Goal: Navigation & Orientation: Find specific page/section

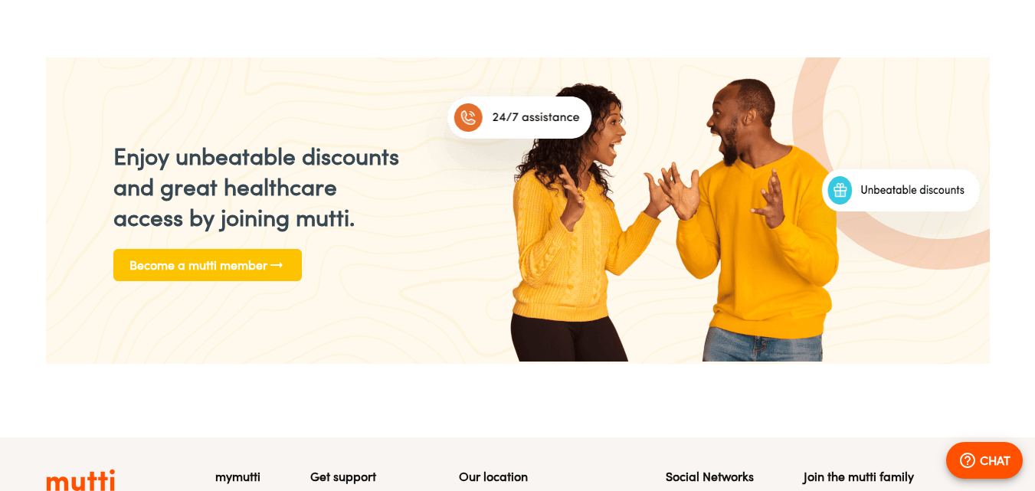
scroll to position [2218, 0]
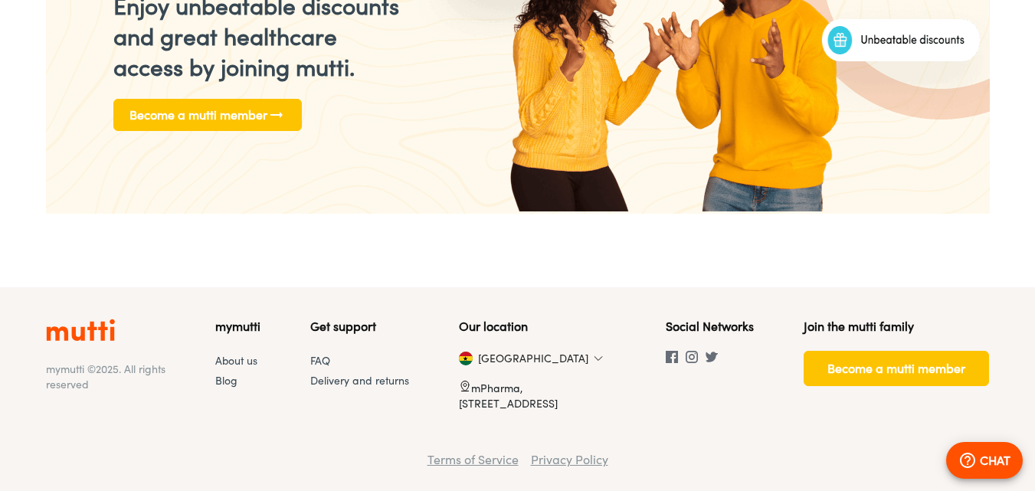
click at [593, 355] on img at bounding box center [597, 358] width 9 height 9
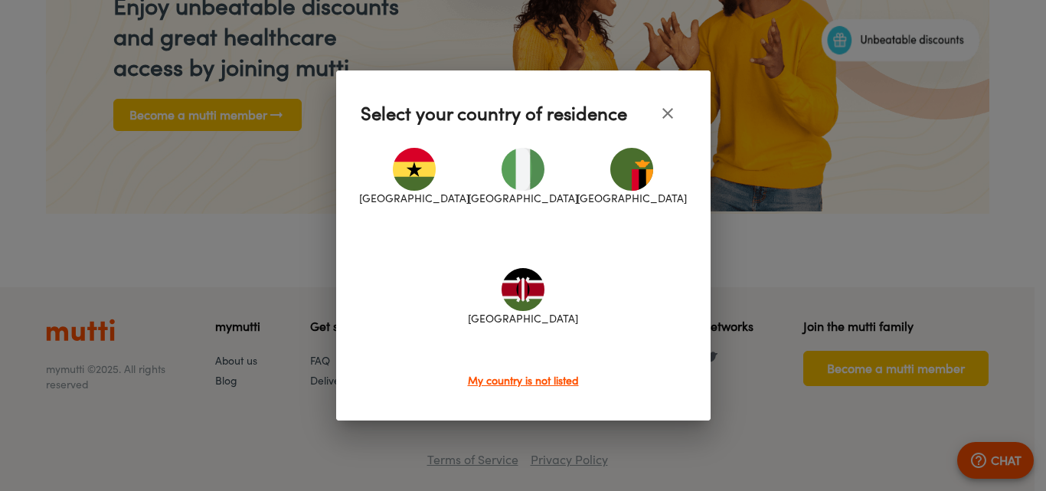
scroll to position [0, 1195]
click at [515, 306] on img at bounding box center [523, 289] width 43 height 43
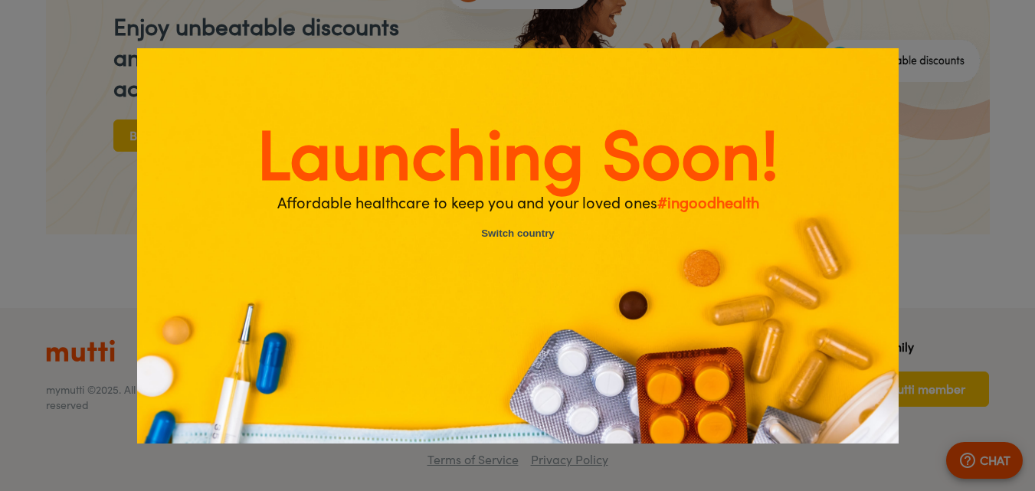
scroll to position [0, 0]
click at [956, 185] on div "Launching Soon!" at bounding box center [517, 245] width 1035 height 491
click at [128, 184] on div "Launching Soon!" at bounding box center [517, 245] width 1035 height 491
click at [933, 187] on div "Launching Soon!" at bounding box center [517, 245] width 1035 height 491
click at [522, 230] on button "Switch country" at bounding box center [517, 234] width 129 height 33
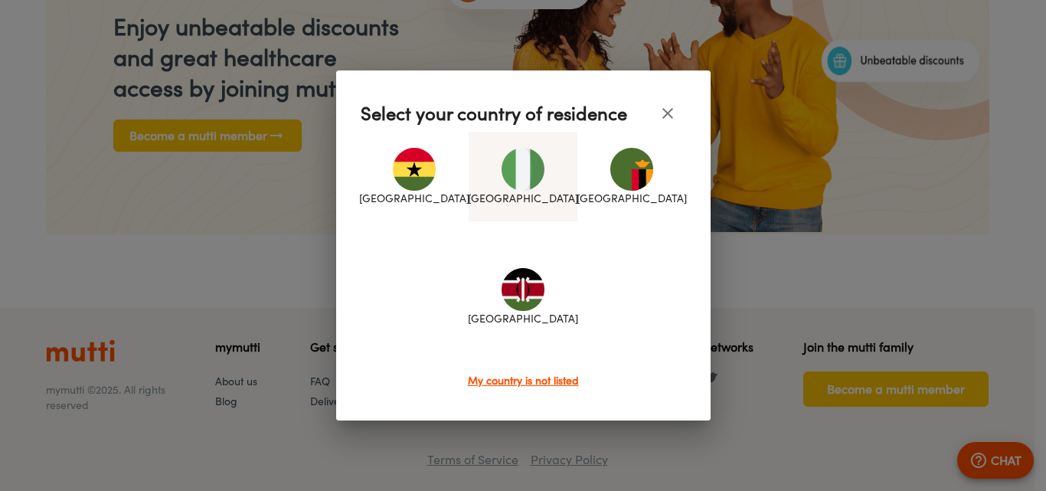
click at [533, 166] on img at bounding box center [523, 169] width 43 height 43
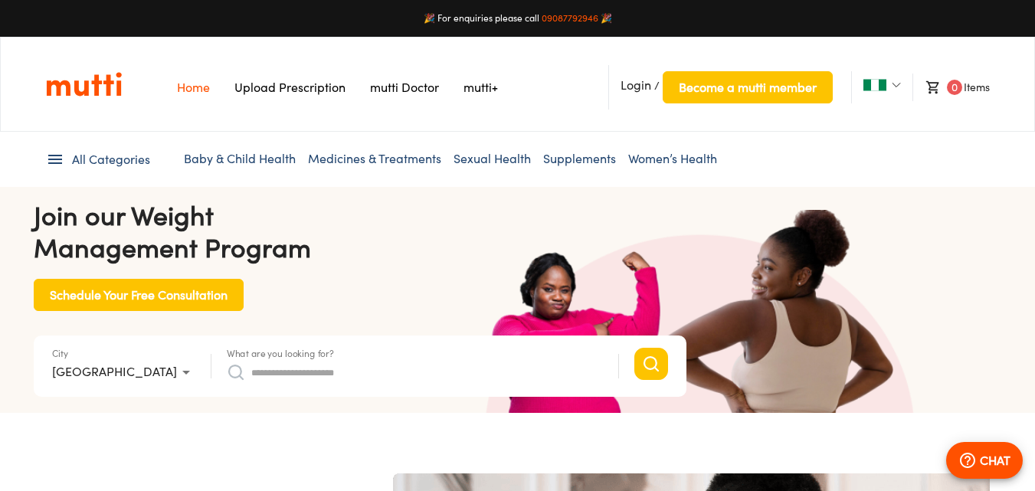
scroll to position [0, 398]
click at [898, 83] on img at bounding box center [895, 84] width 9 height 9
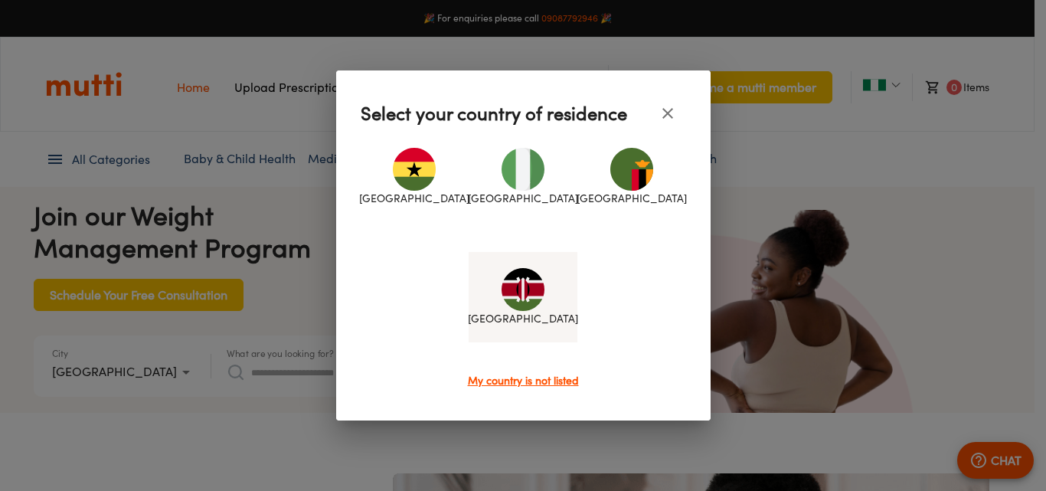
click at [544, 297] on div "[GEOGRAPHIC_DATA]" at bounding box center [523, 297] width 109 height 90
type input "*"
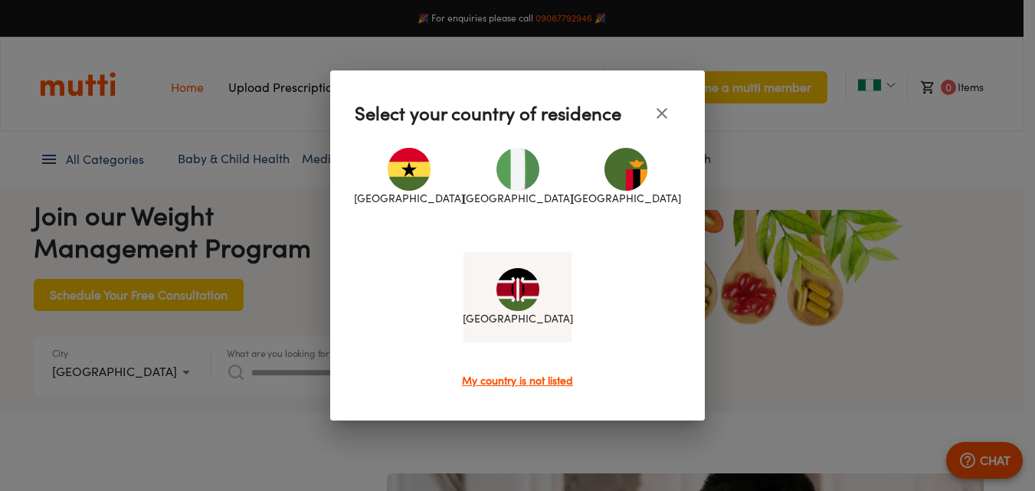
scroll to position [0, 0]
